Goal: Find specific page/section: Find specific page/section

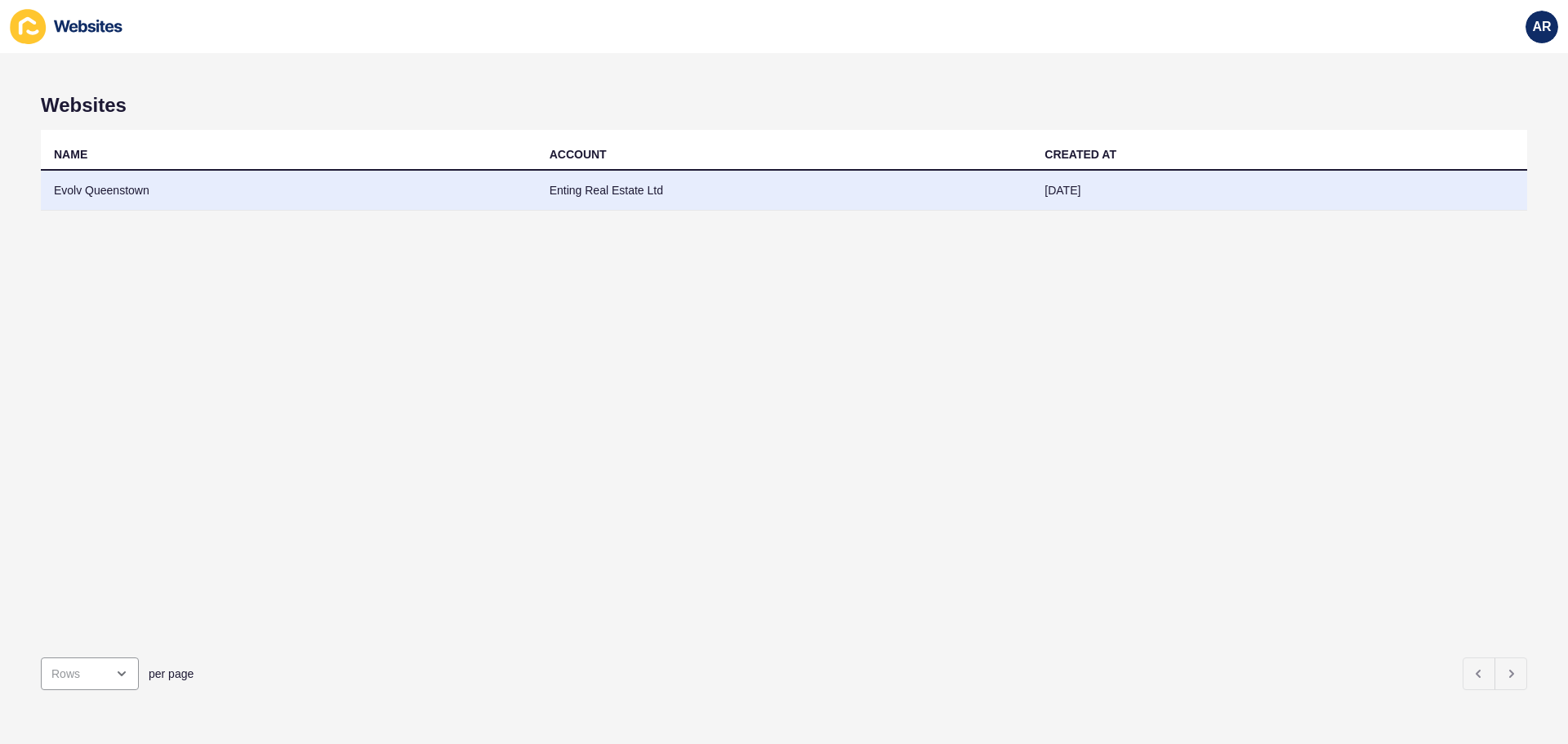
click at [93, 189] on td "Evolv Queenstown" at bounding box center [289, 190] width 496 height 40
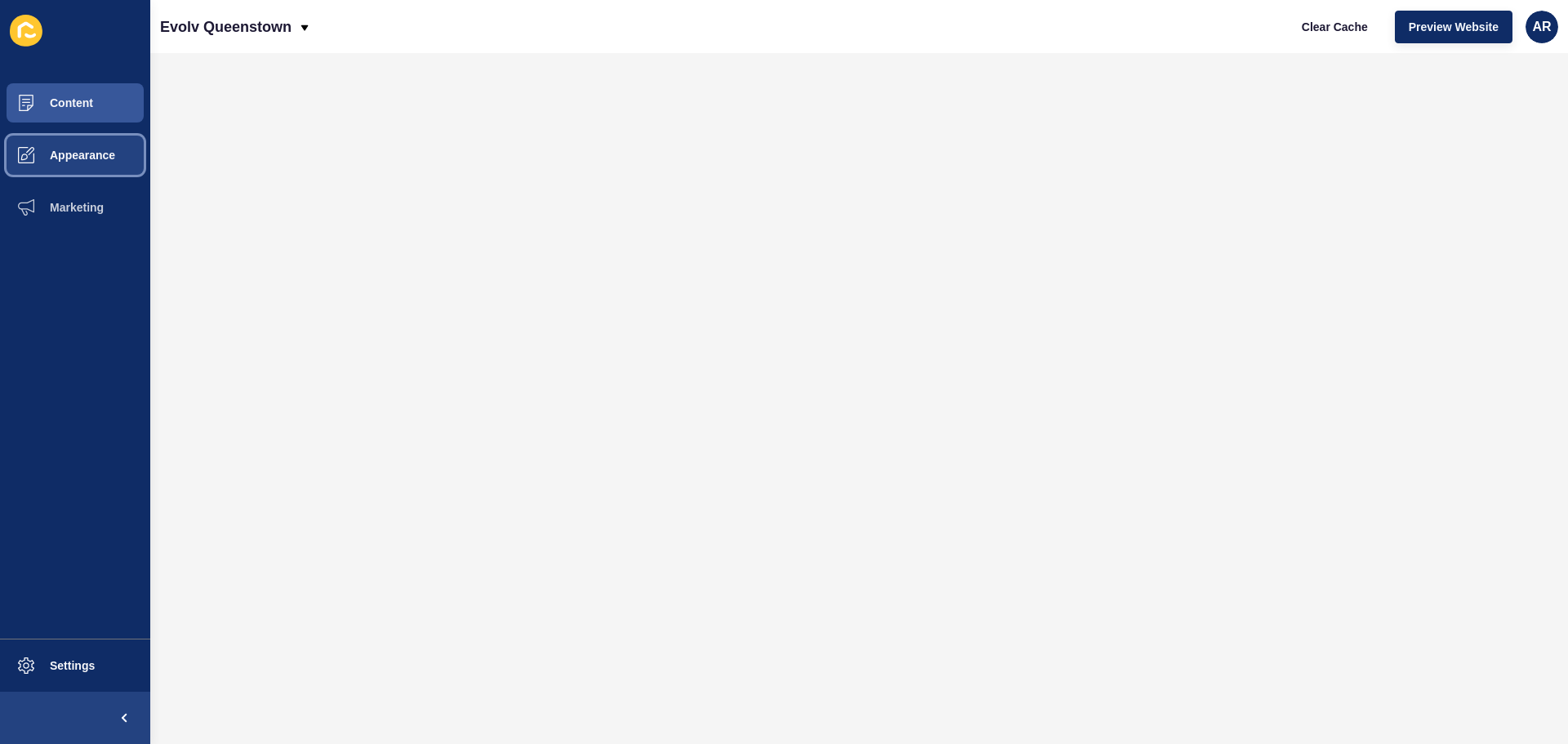
click at [86, 157] on span "Appearance" at bounding box center [56, 155] width 118 height 13
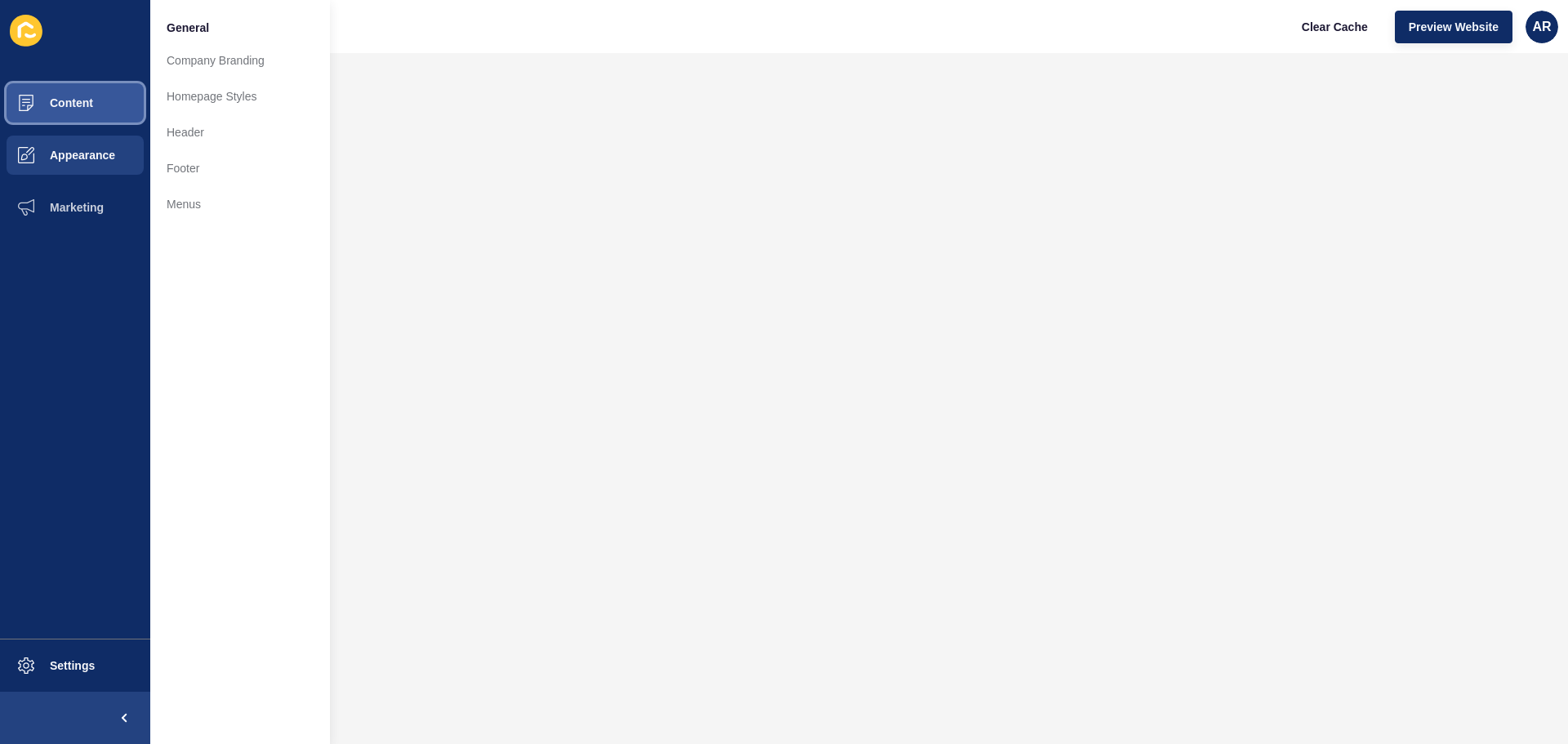
click at [88, 103] on span "Content" at bounding box center [45, 102] width 95 height 13
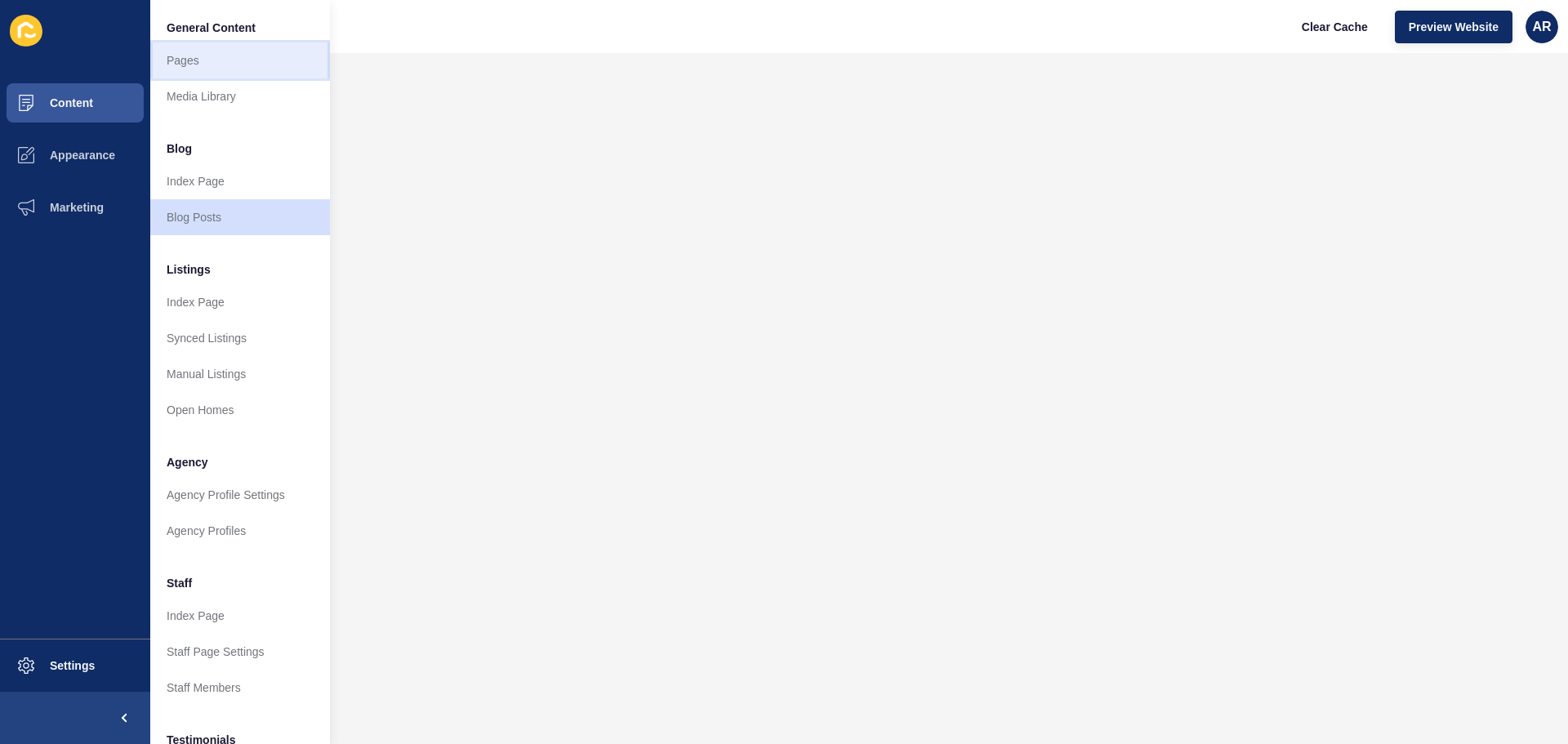
click at [197, 63] on link "Pages" at bounding box center [240, 60] width 180 height 36
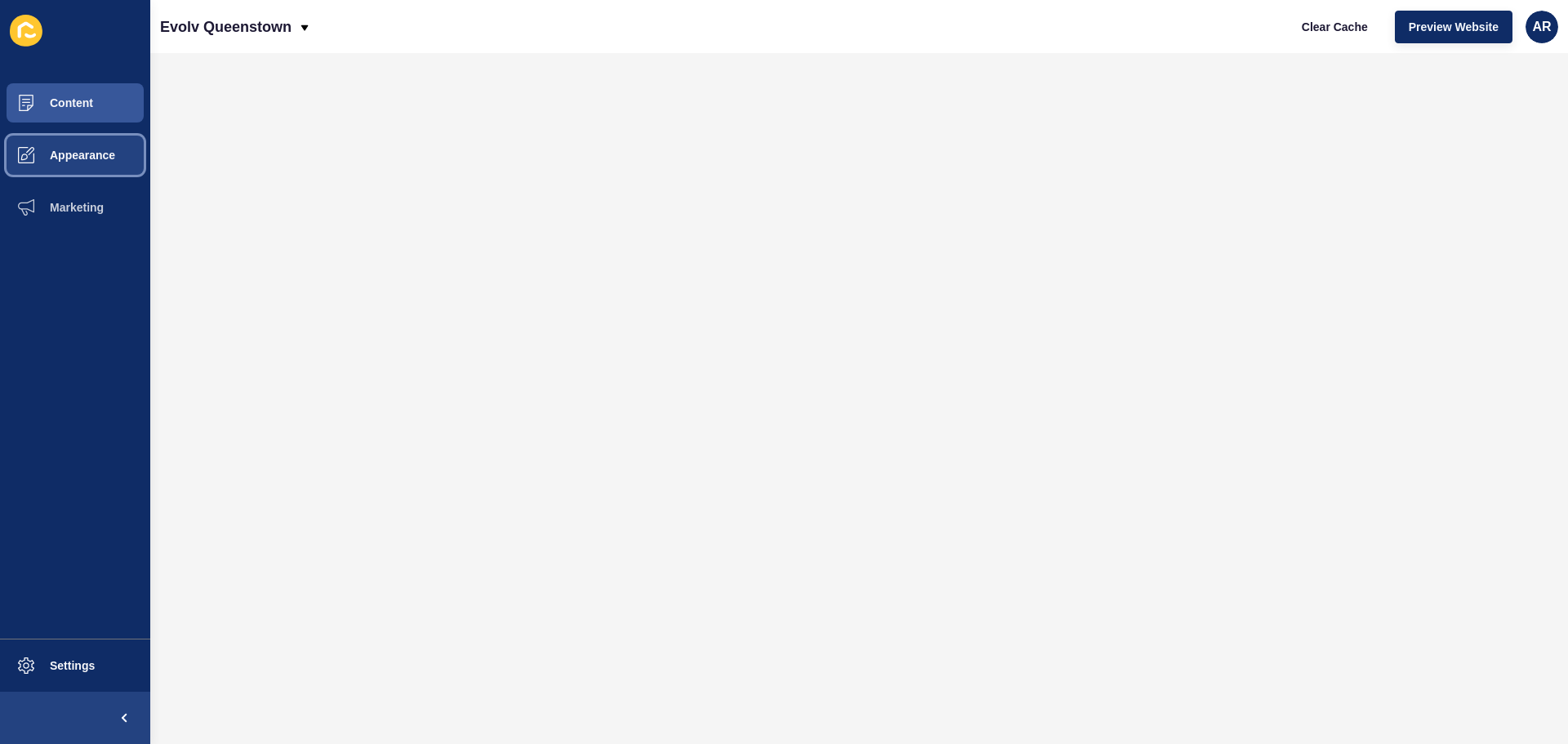
click at [86, 155] on span "Appearance" at bounding box center [56, 155] width 118 height 13
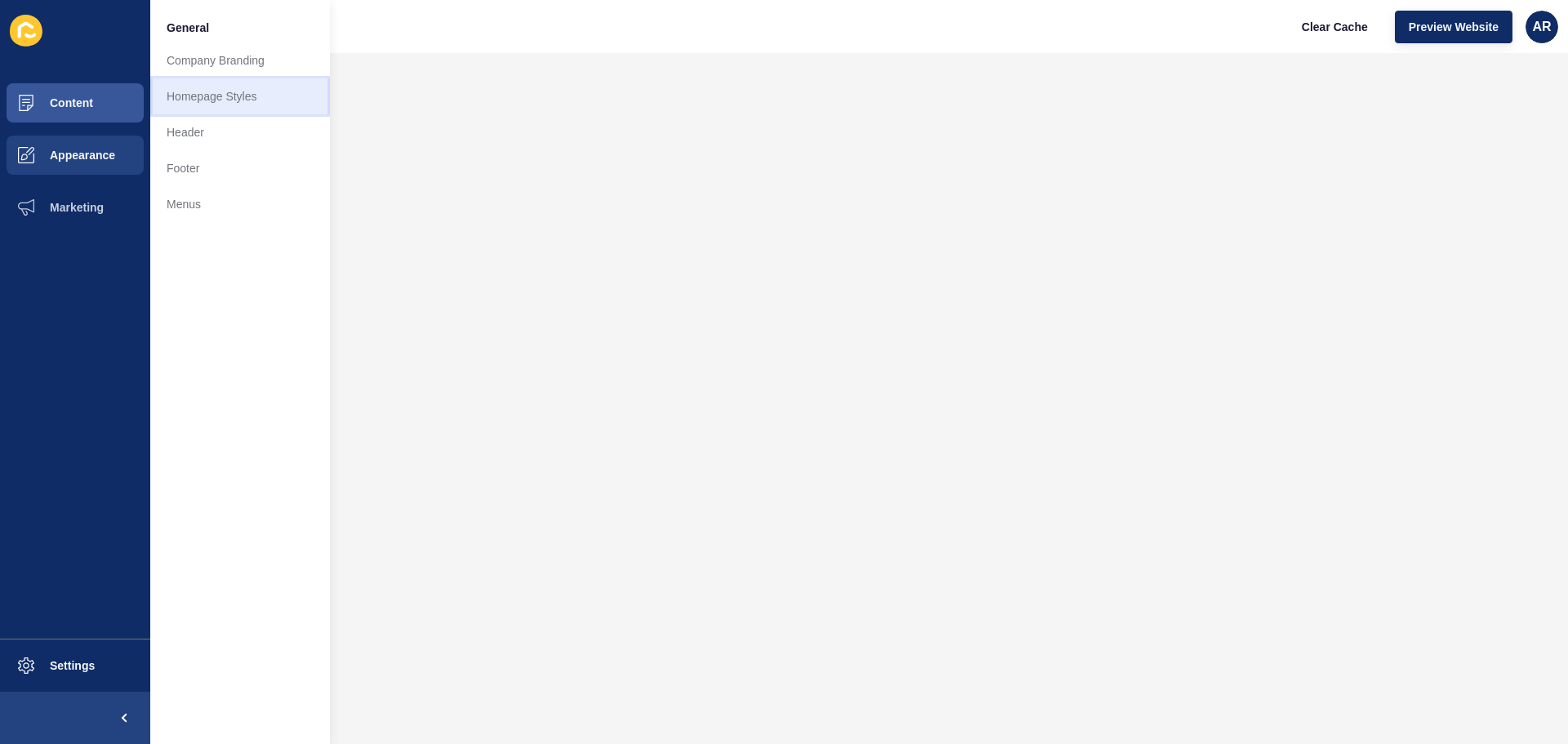
click at [213, 96] on link "Homepage Styles" at bounding box center [240, 96] width 180 height 36
